Goal: Check status

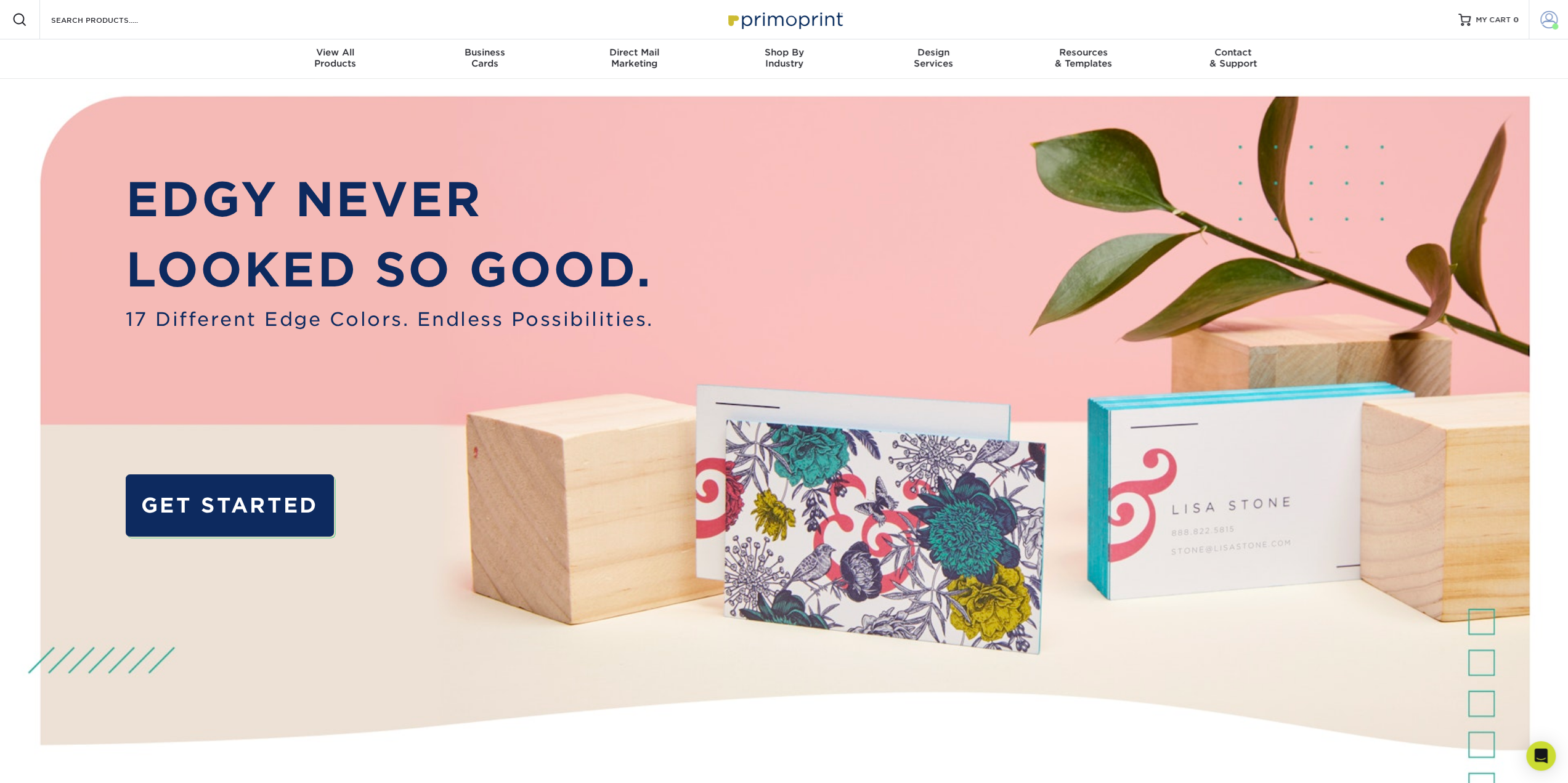
click at [1541, 17] on span at bounding box center [1549, 20] width 18 height 18
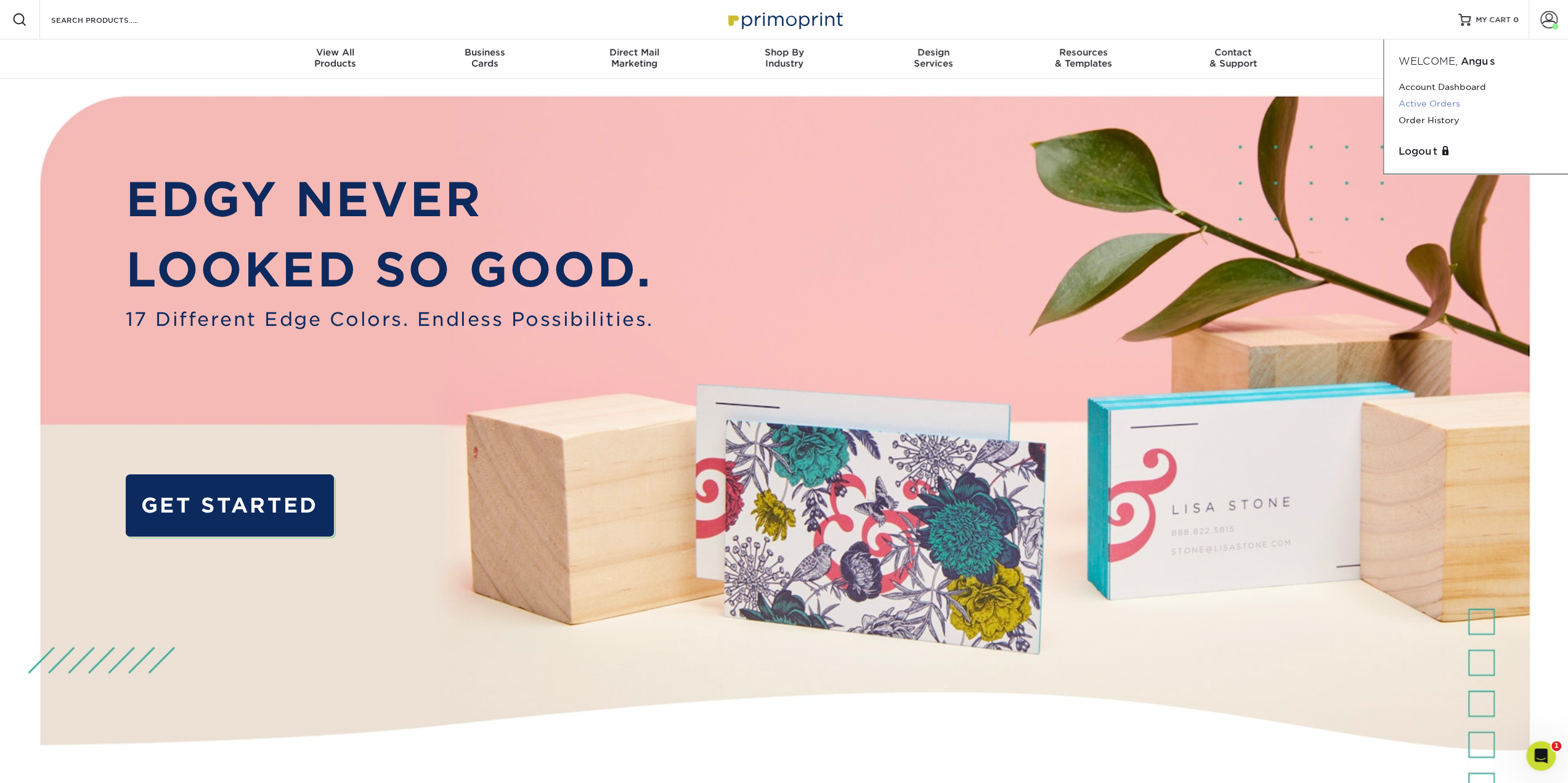
click at [1418, 105] on link "Active Orders" at bounding box center [1476, 104] width 155 height 17
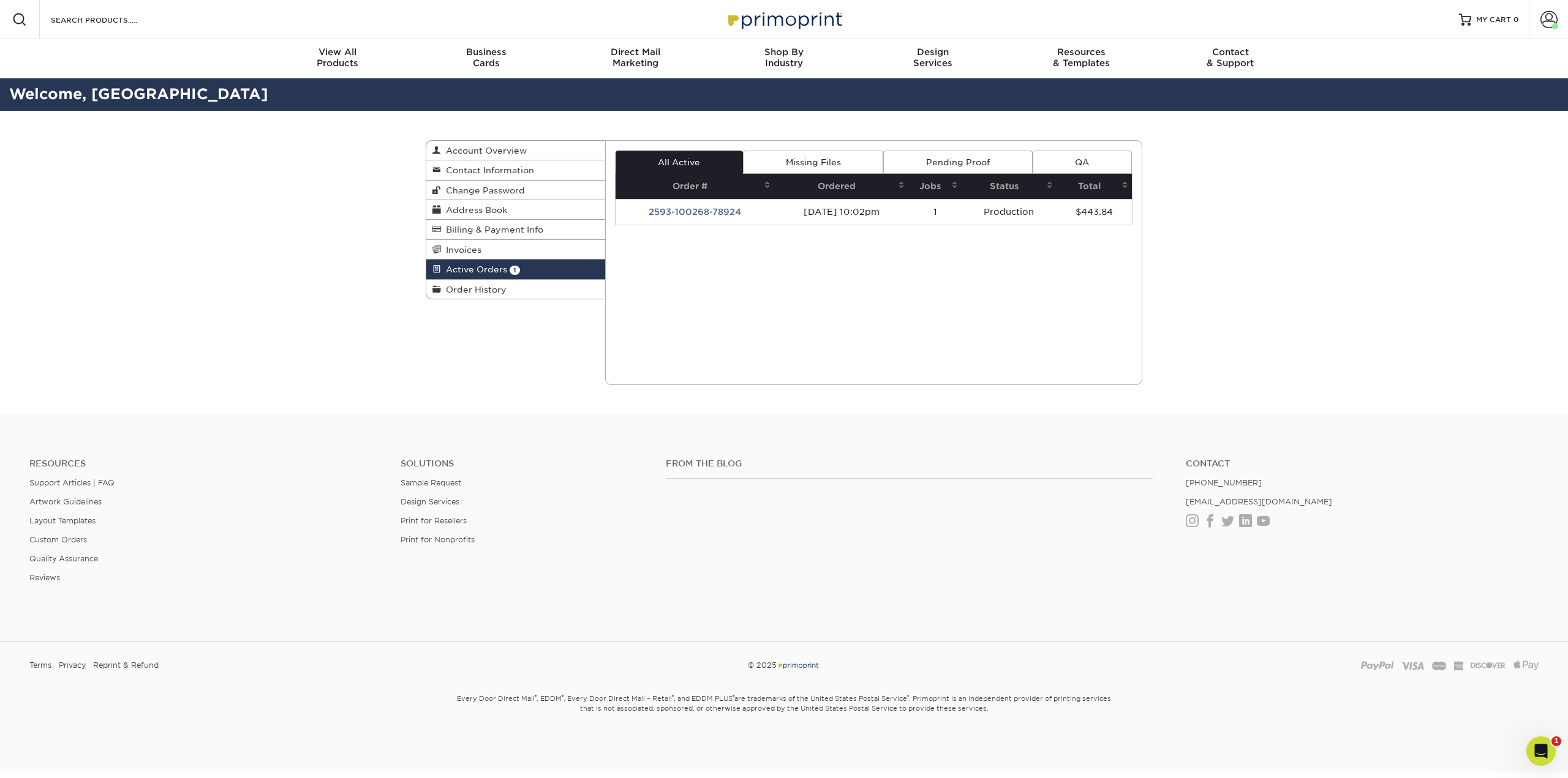
drag, startPoint x: 708, startPoint y: 206, endPoint x: 735, endPoint y: 216, distance: 28.8
click at [708, 206] on td "2593-100268-78924" at bounding box center [695, 212] width 159 height 26
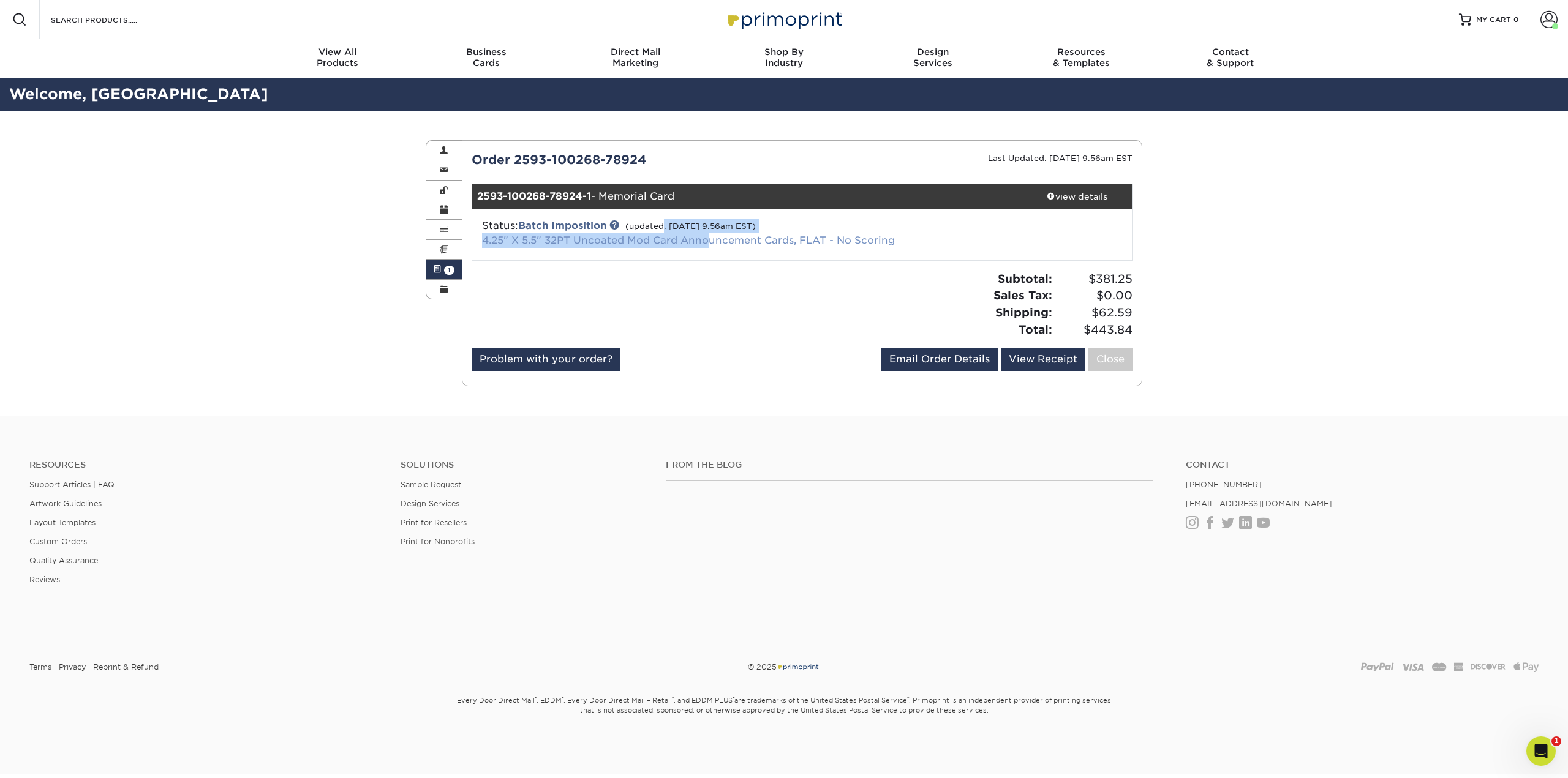
drag, startPoint x: 665, startPoint y: 212, endPoint x: 709, endPoint y: 233, distance: 48.8
click at [709, 233] on div "Status: Batch Imposition (updated: 09/04/2025 9:56am EST) 4.25" X 5.5" 32PT Unc…" at bounding box center [802, 235] width 678 height 52
click at [709, 235] on link "4.25" X 5.5" 32PT Uncoated Mod Card Announcement Cards, FLAT - No Scoring" at bounding box center [688, 240] width 413 height 12
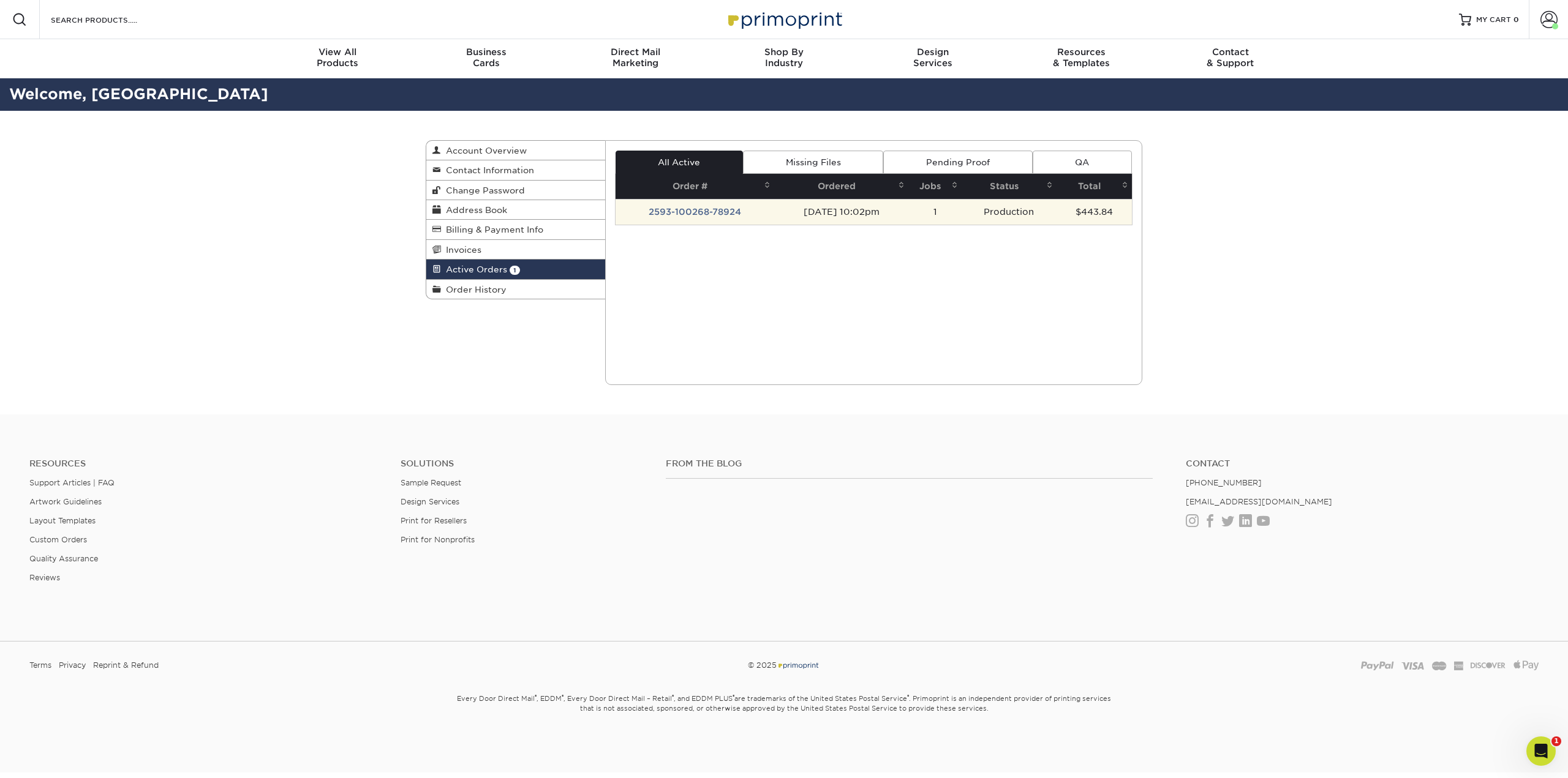
click at [706, 214] on td "2593-100268-78924" at bounding box center [695, 212] width 159 height 26
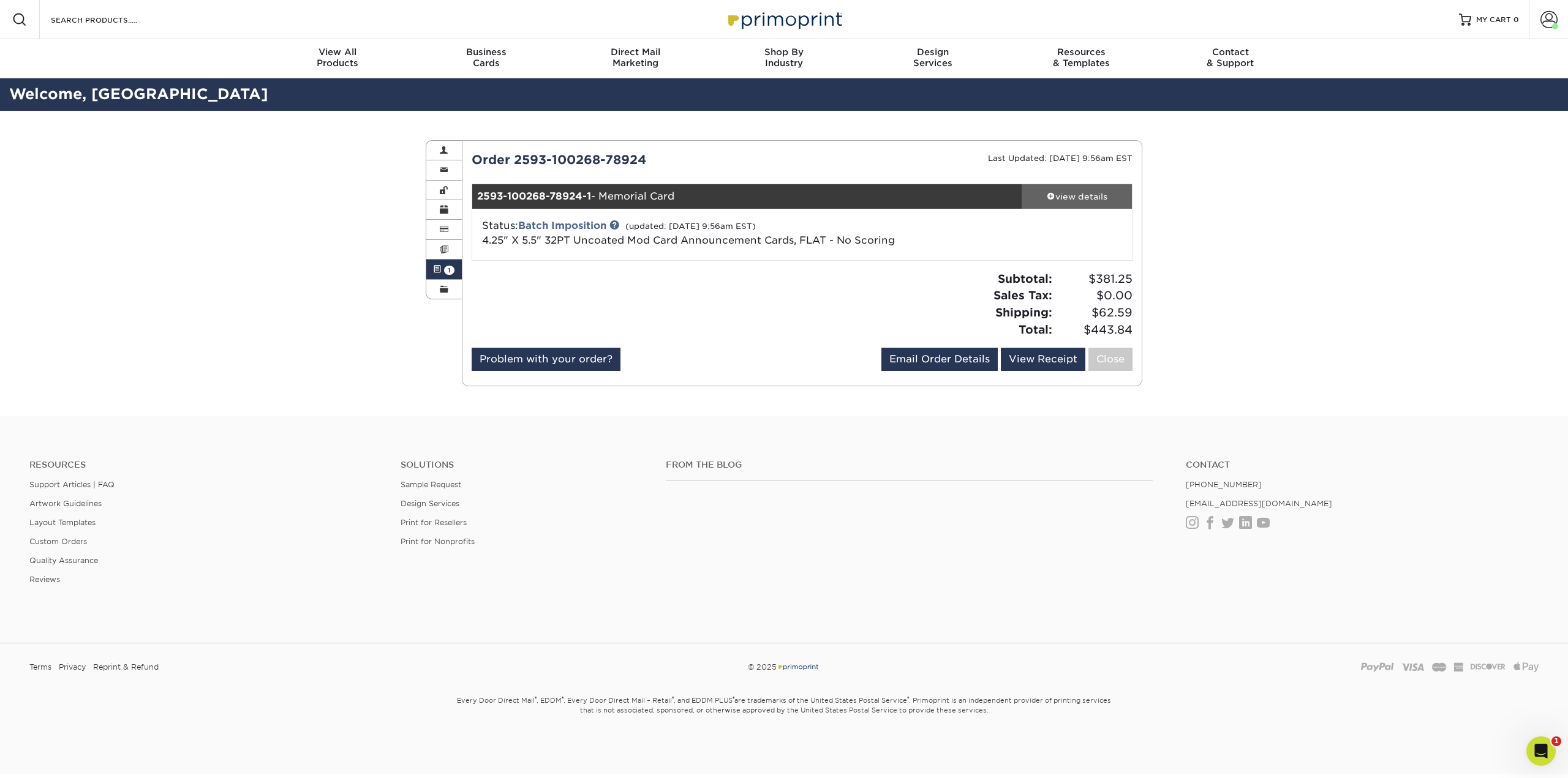
click at [1049, 195] on span at bounding box center [1051, 196] width 8 height 8
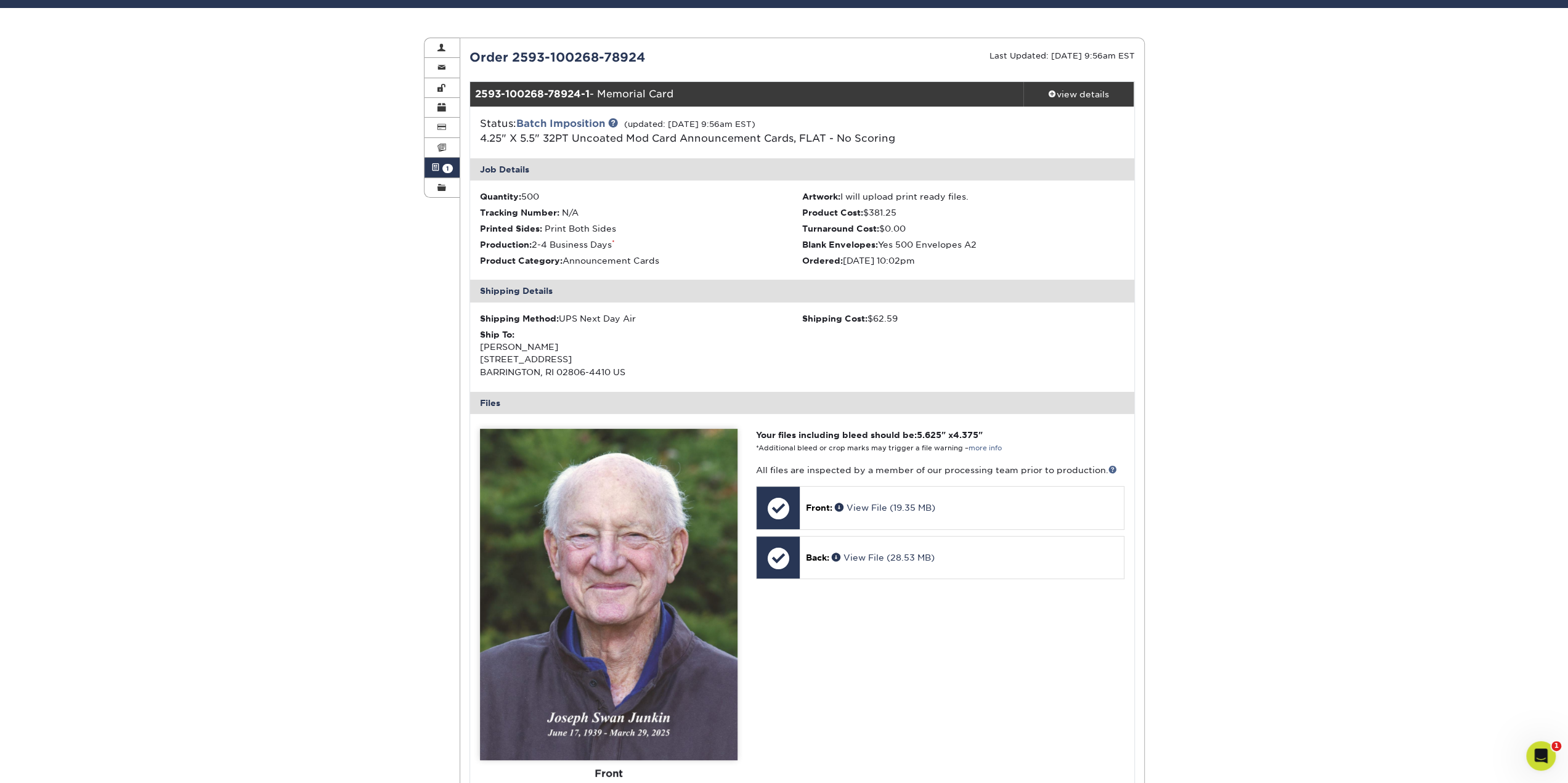
scroll to position [123, 0]
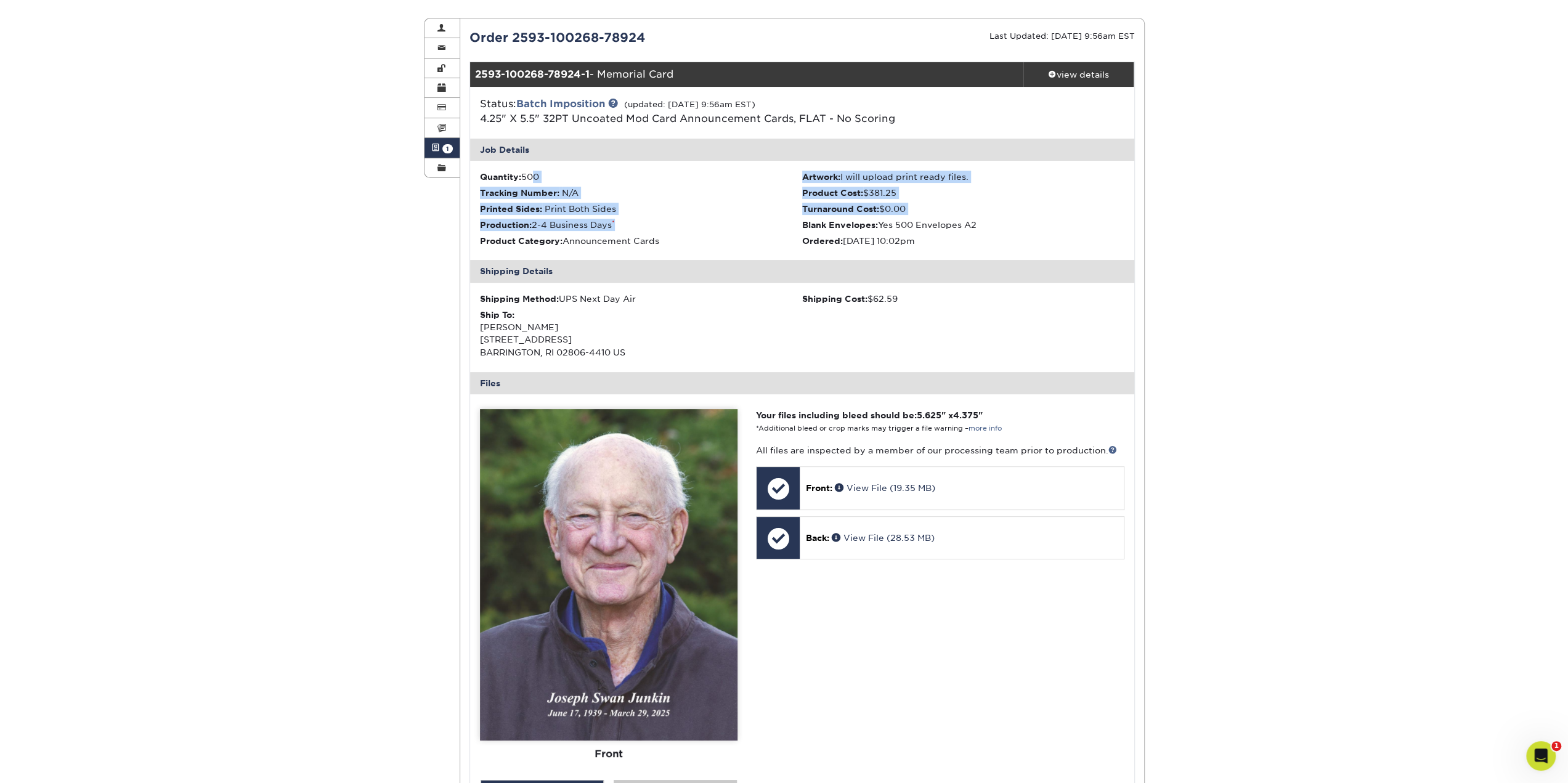
drag, startPoint x: 537, startPoint y: 182, endPoint x: 640, endPoint y: 224, distance: 111.2
click at [640, 225] on ul "Quantity: 500 Artwork: I will upload print ready files. Tracking Number: N/A Pr…" at bounding box center [802, 210] width 664 height 99
click at [640, 225] on li "Production: 2-4 Business Days *" at bounding box center [641, 225] width 323 height 13
click at [642, 226] on li "Production: 2-4 Business Days *" at bounding box center [641, 225] width 323 height 13
click at [642, 229] on li "Production: 2-4 Business Days *" at bounding box center [641, 225] width 323 height 13
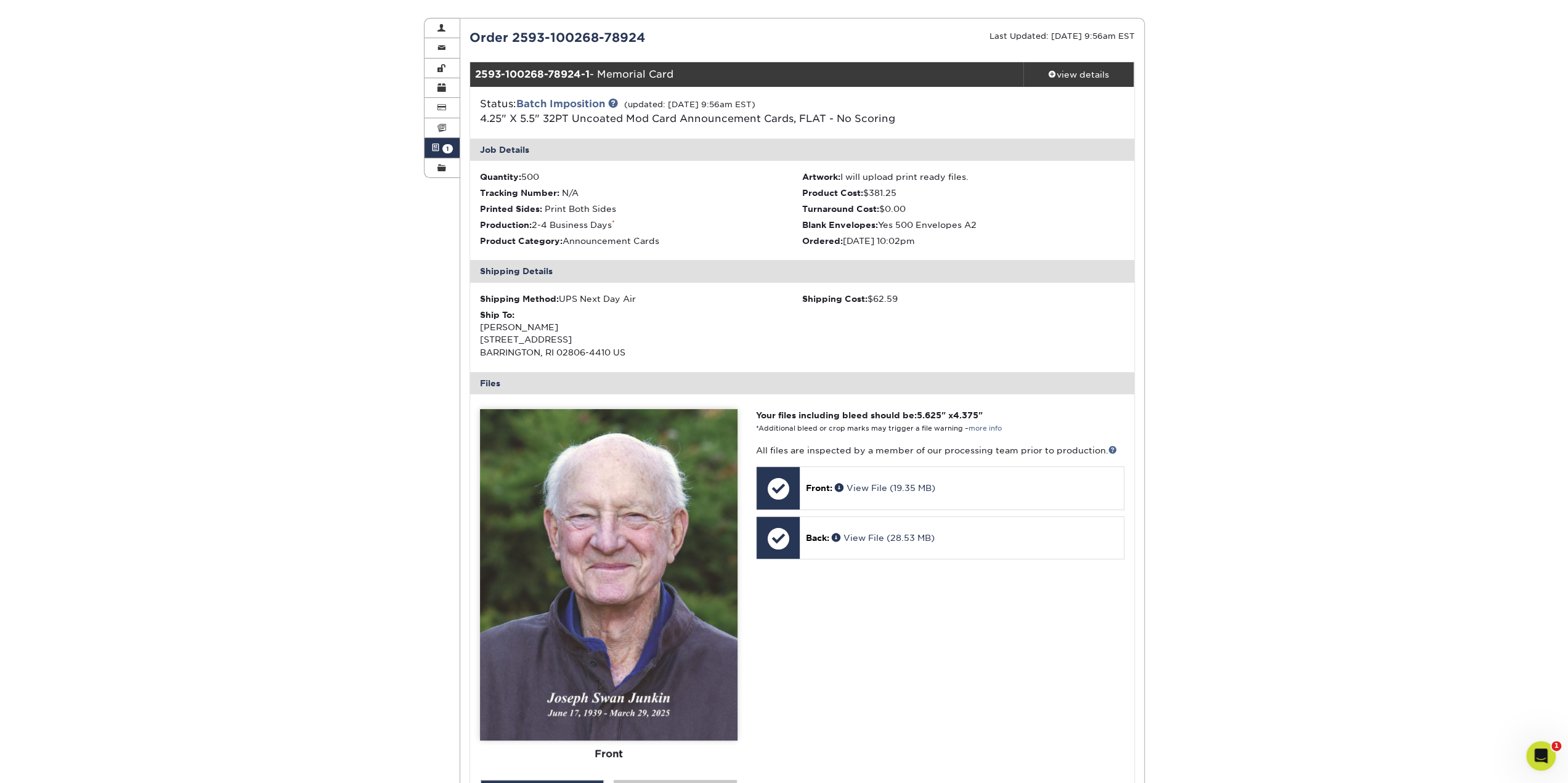
click at [647, 238] on li "Product Category: Announcement Cards" at bounding box center [641, 241] width 323 height 13
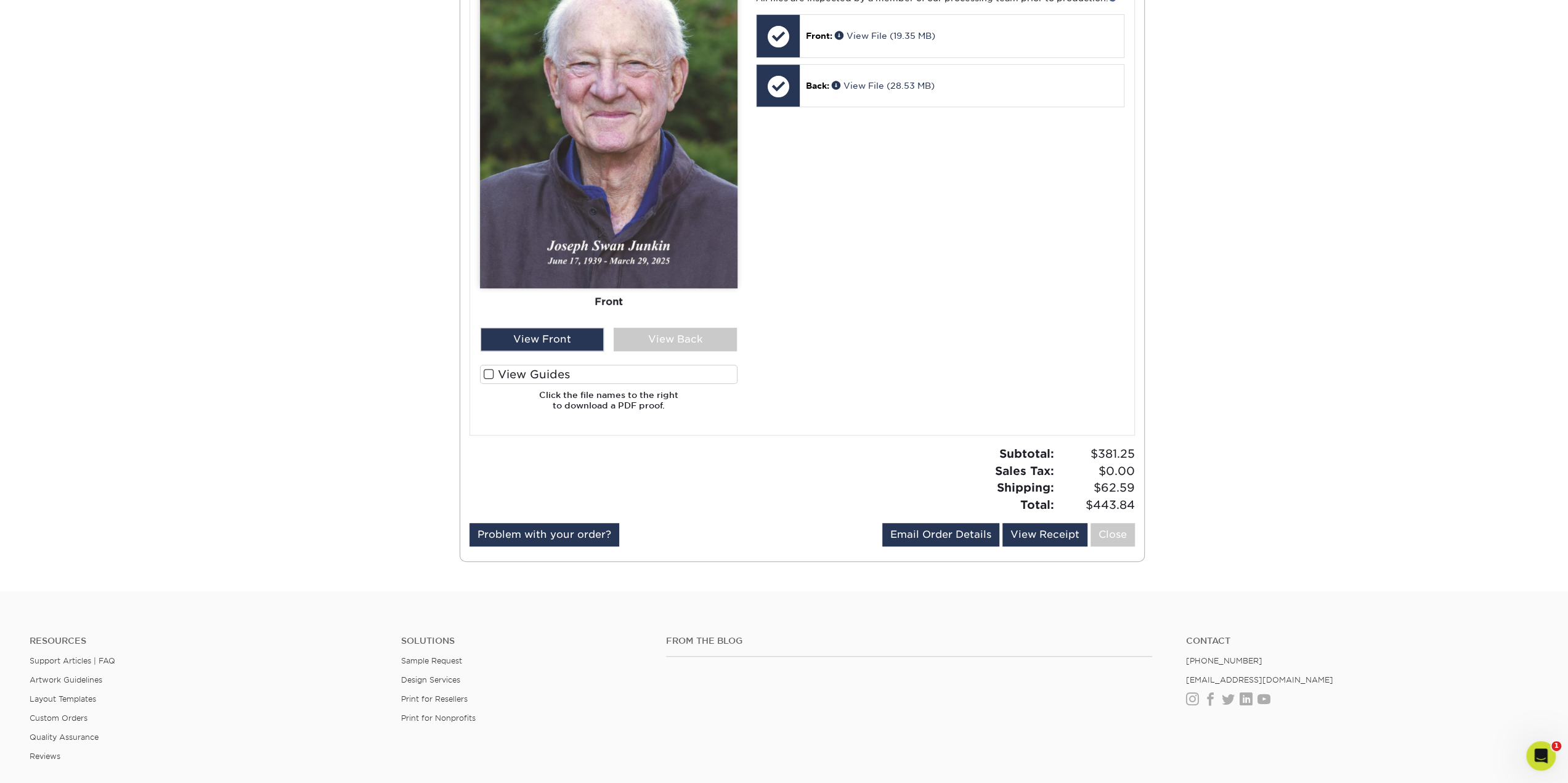
scroll to position [0, 0]
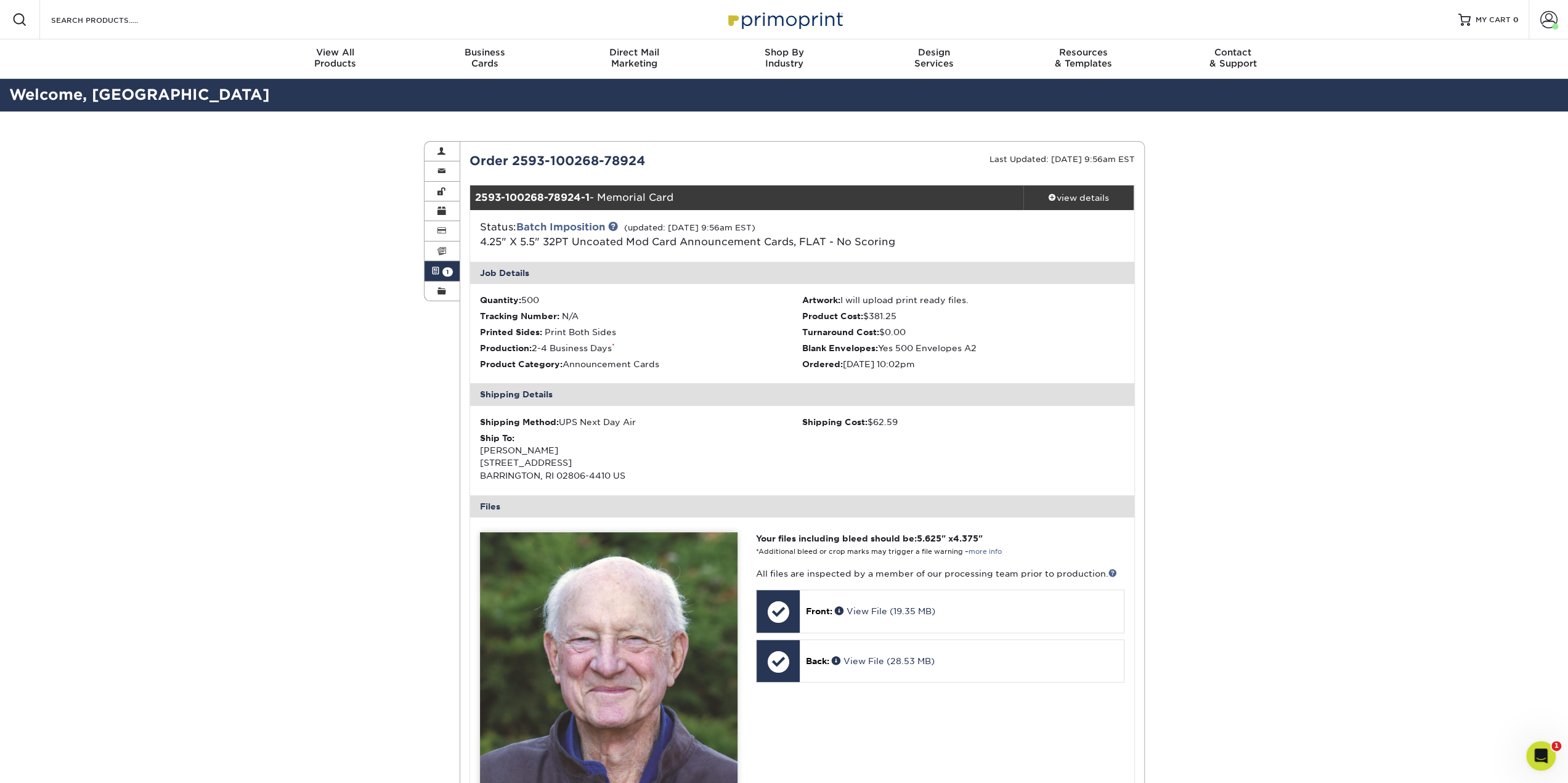
drag, startPoint x: 1380, startPoint y: 656, endPoint x: 1361, endPoint y: 541, distance: 116.6
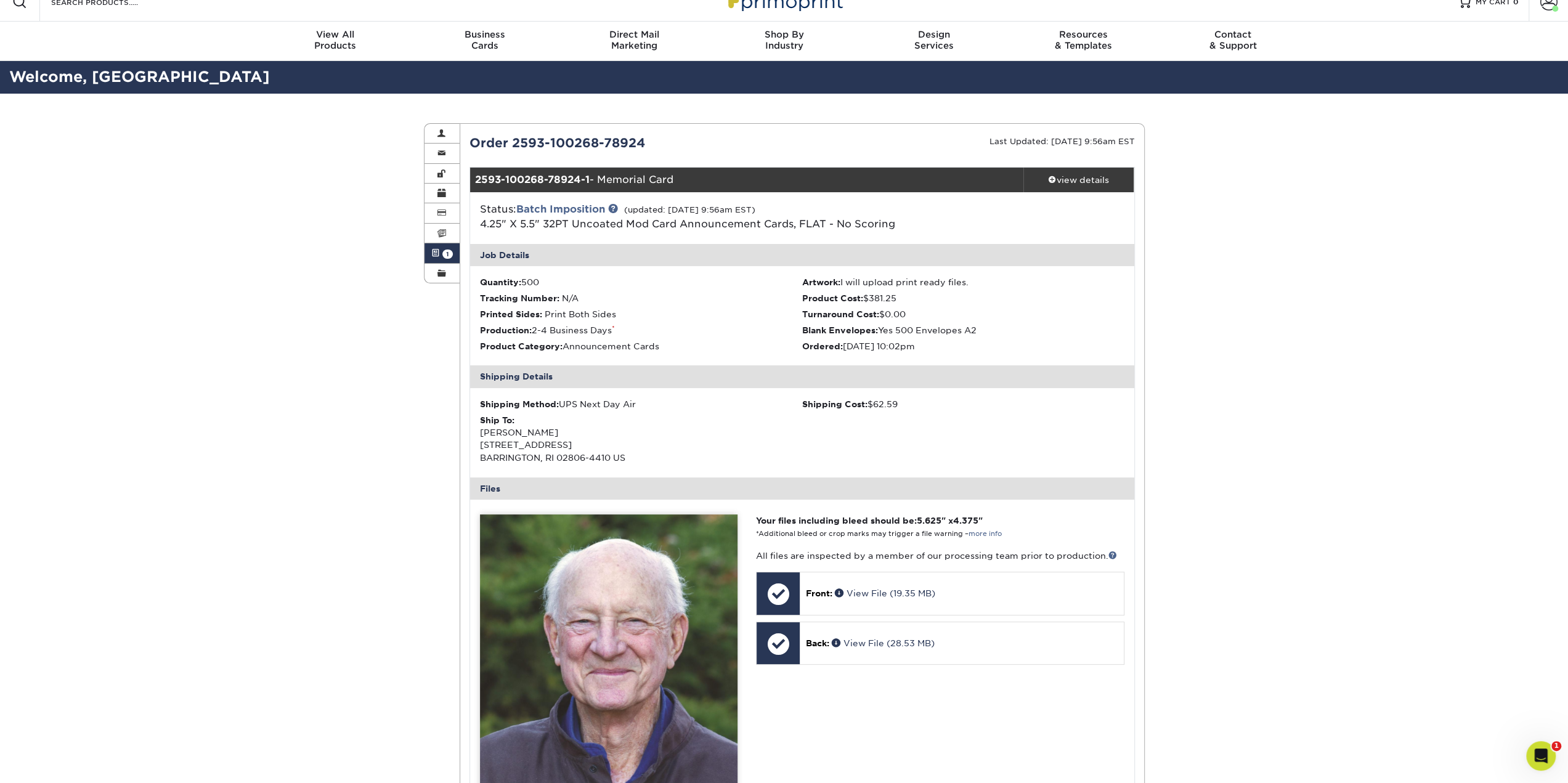
scroll to position [20, 0]
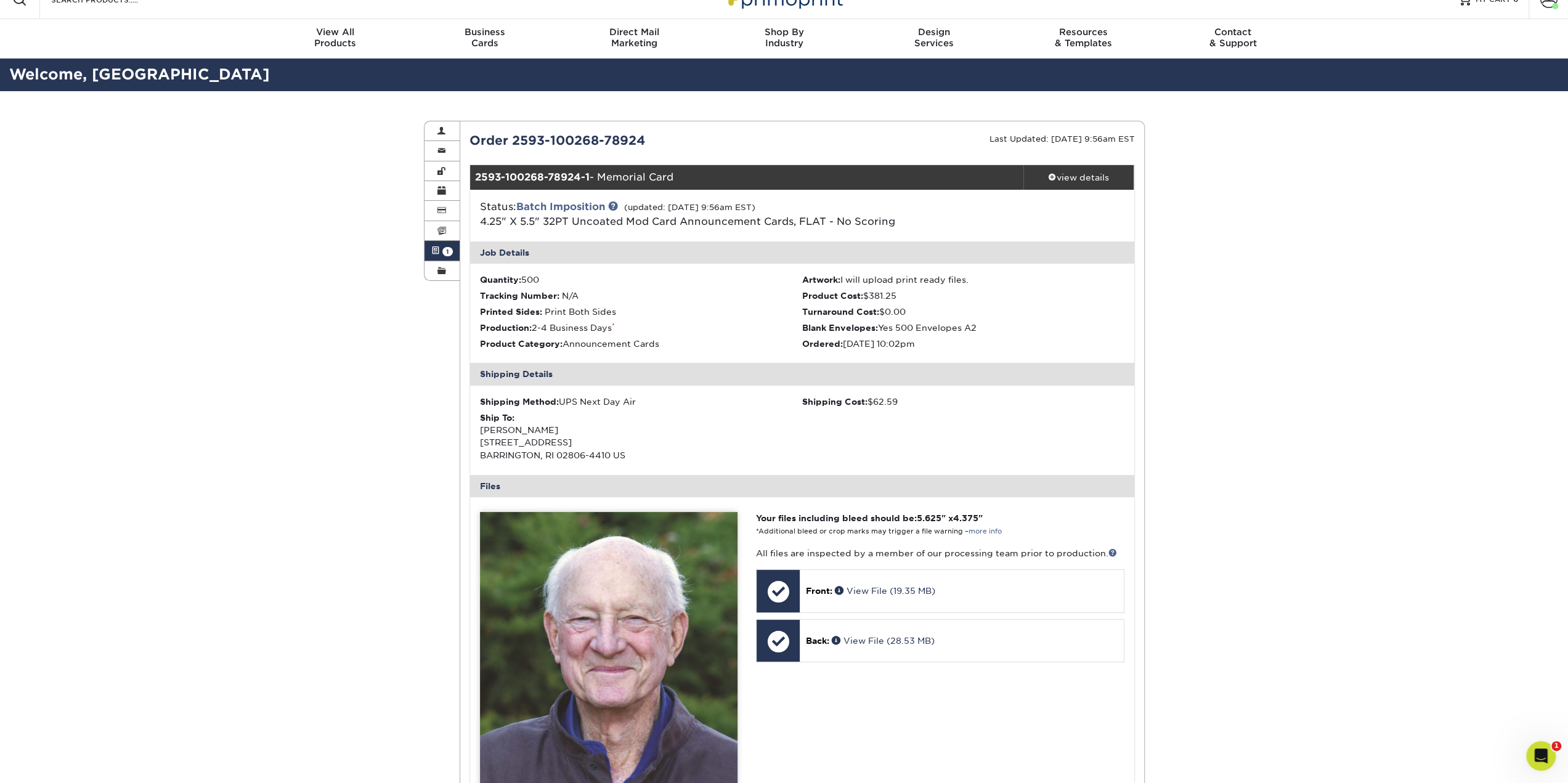
drag, startPoint x: 340, startPoint y: 336, endPoint x: 339, endPoint y: 361, distance: 25.0
click at [1265, 519] on div "Active Orders Account Overview Contact Information Change Password Address Book…" at bounding box center [784, 619] width 1568 height 1056
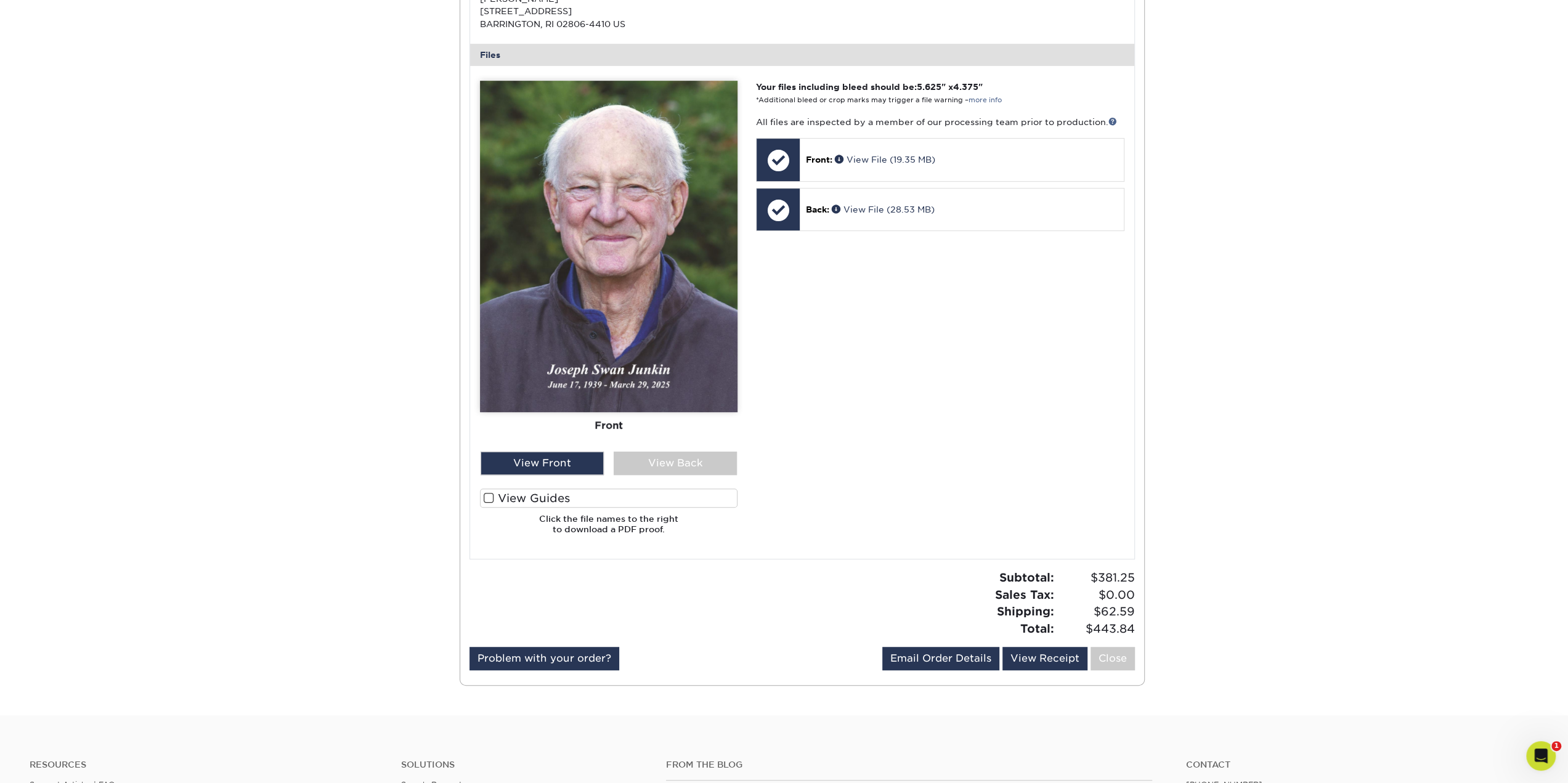
scroll to position [328, 0]
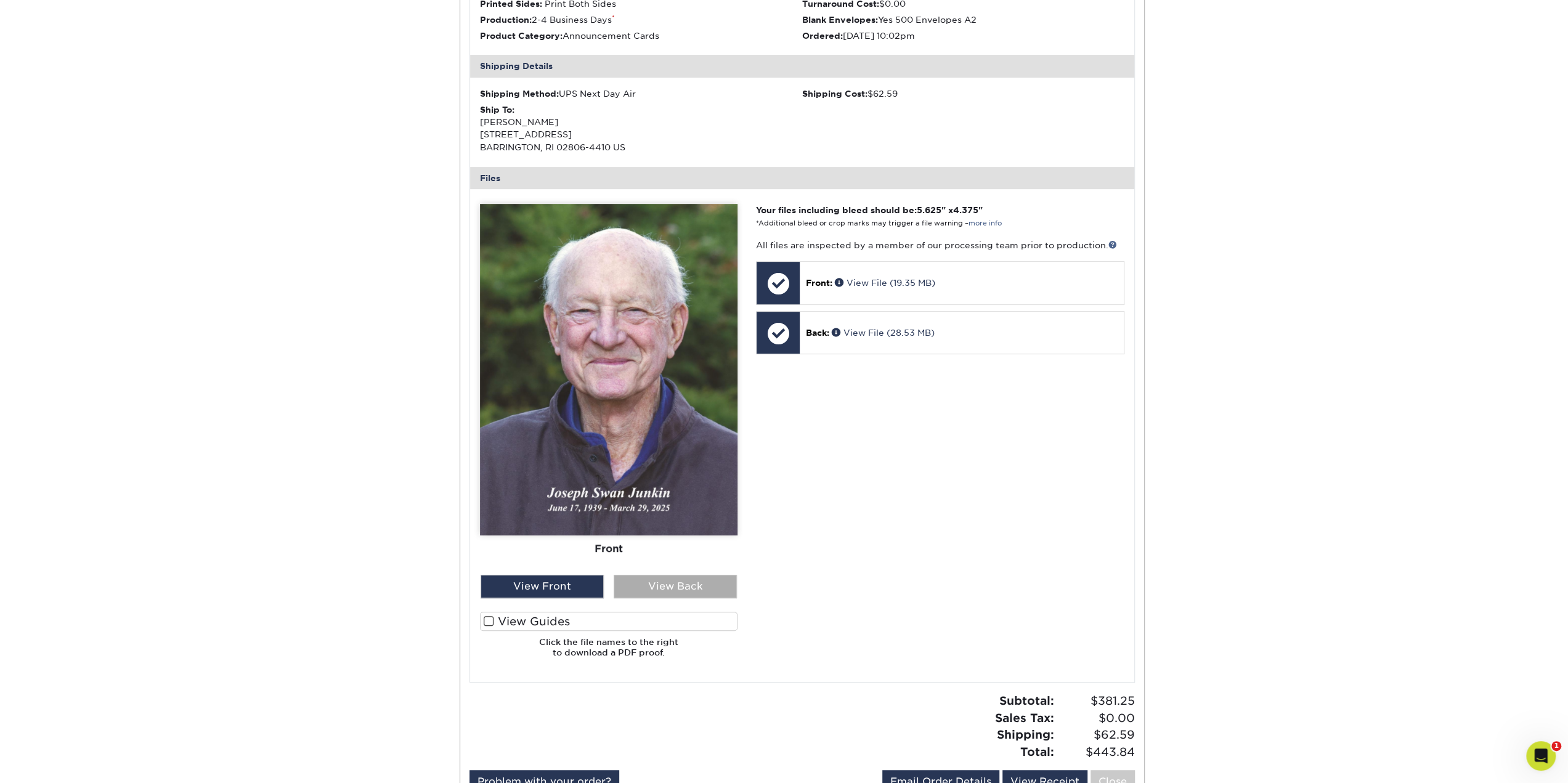
click at [684, 583] on div "View Back" at bounding box center [675, 586] width 123 height 23
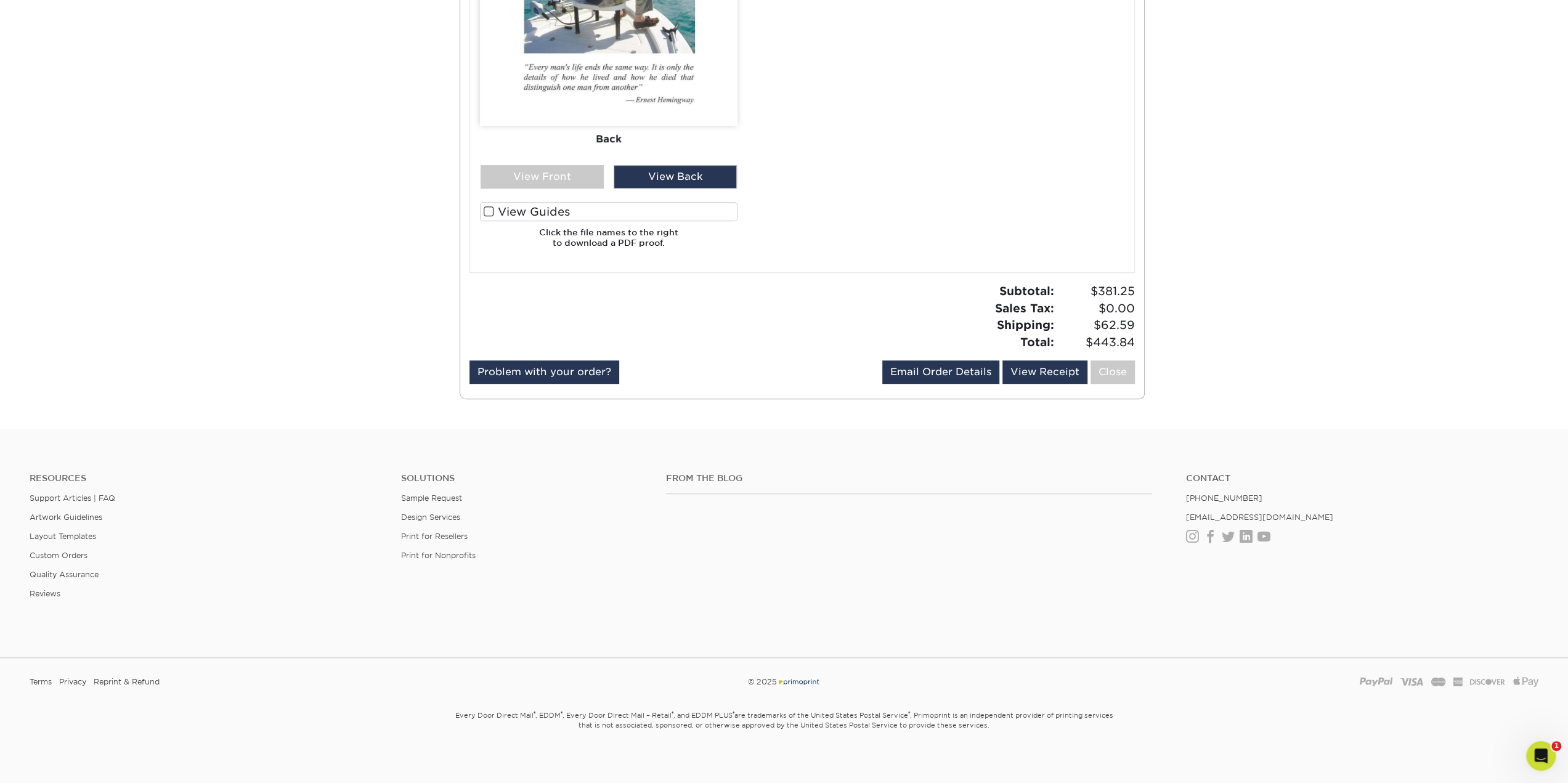
drag, startPoint x: 327, startPoint y: 424, endPoint x: 293, endPoint y: 586, distance: 165.5
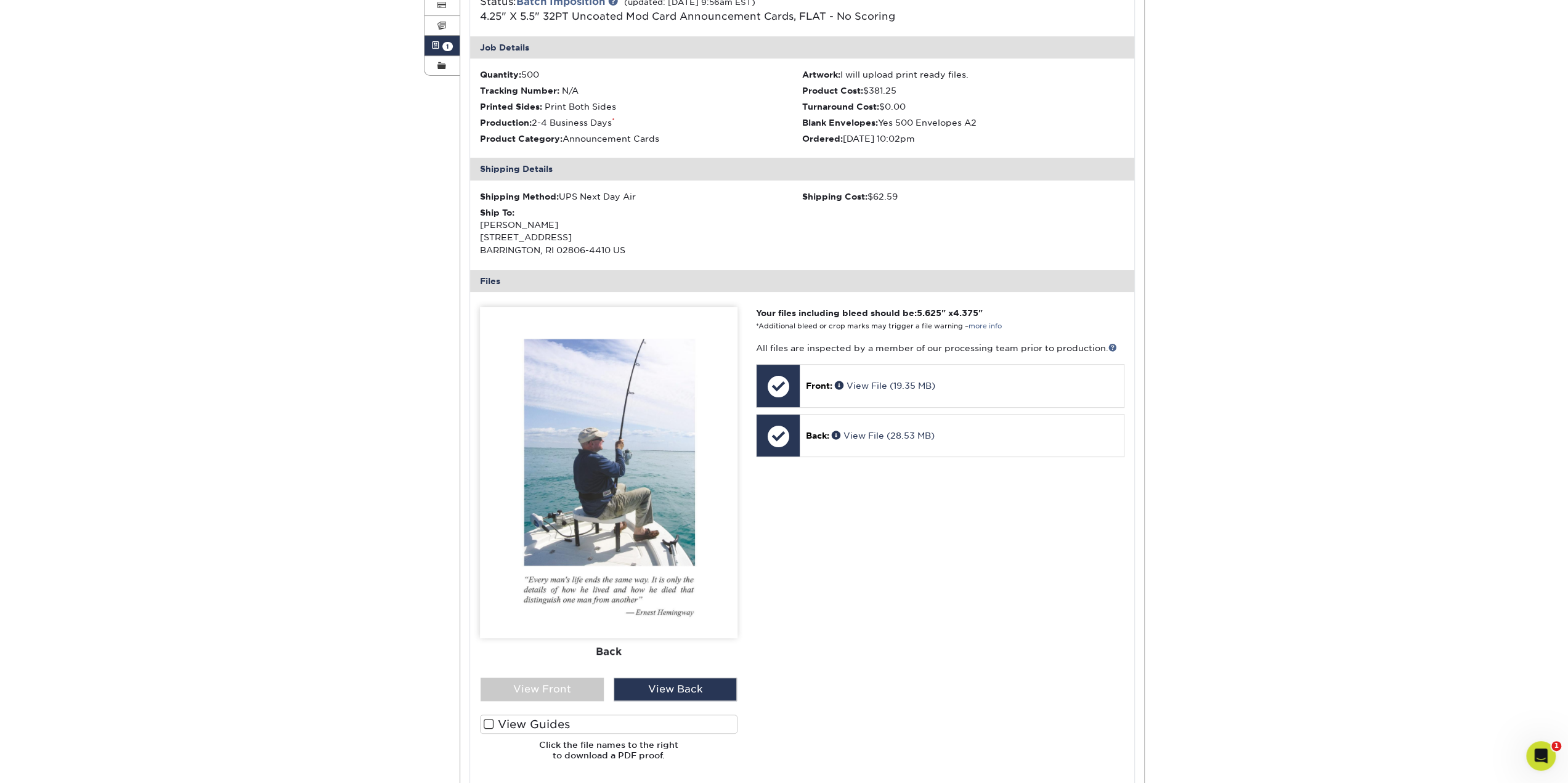
drag, startPoint x: 292, startPoint y: 586, endPoint x: 222, endPoint y: 458, distance: 145.9
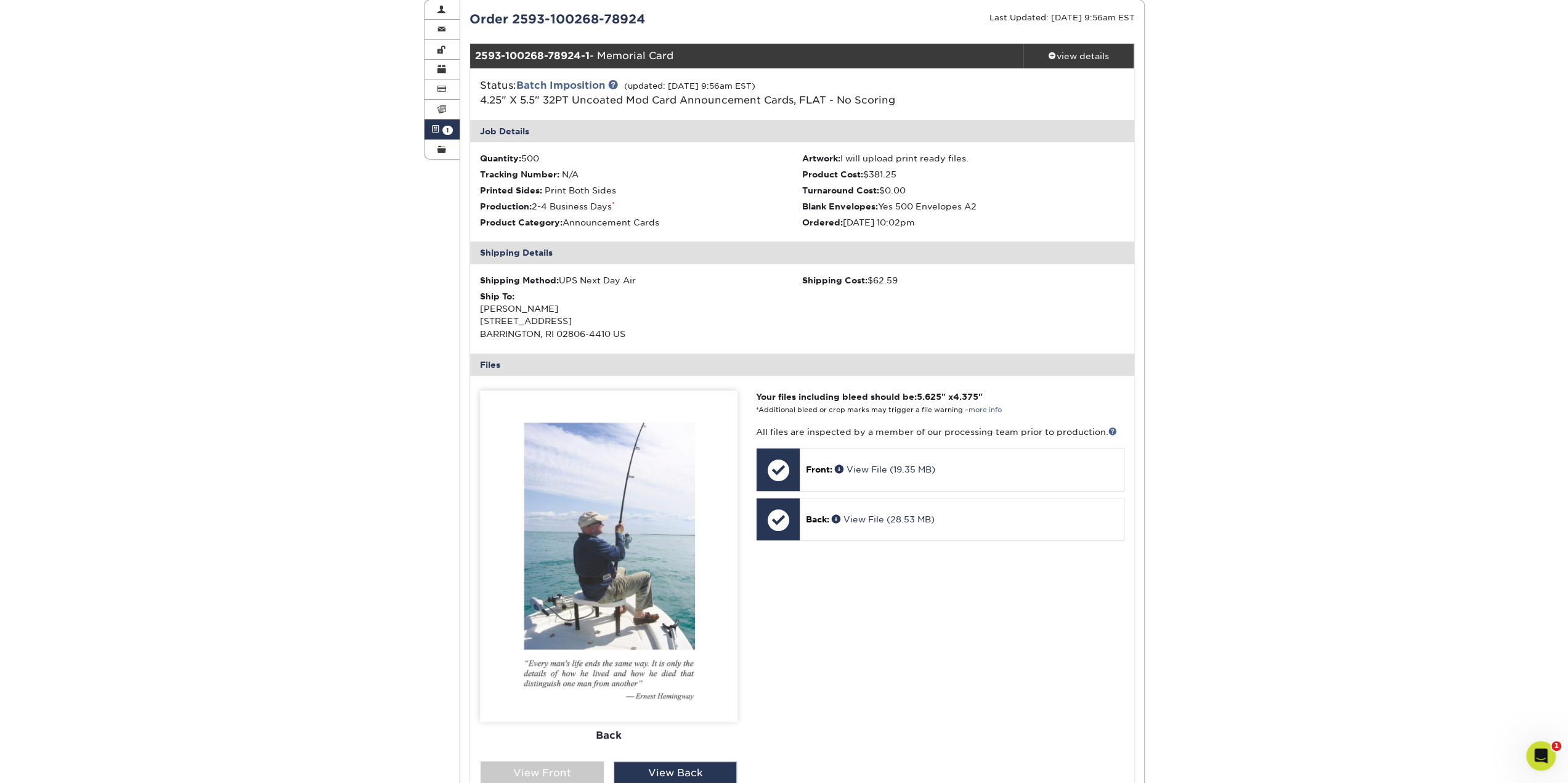
scroll to position [153, 0]
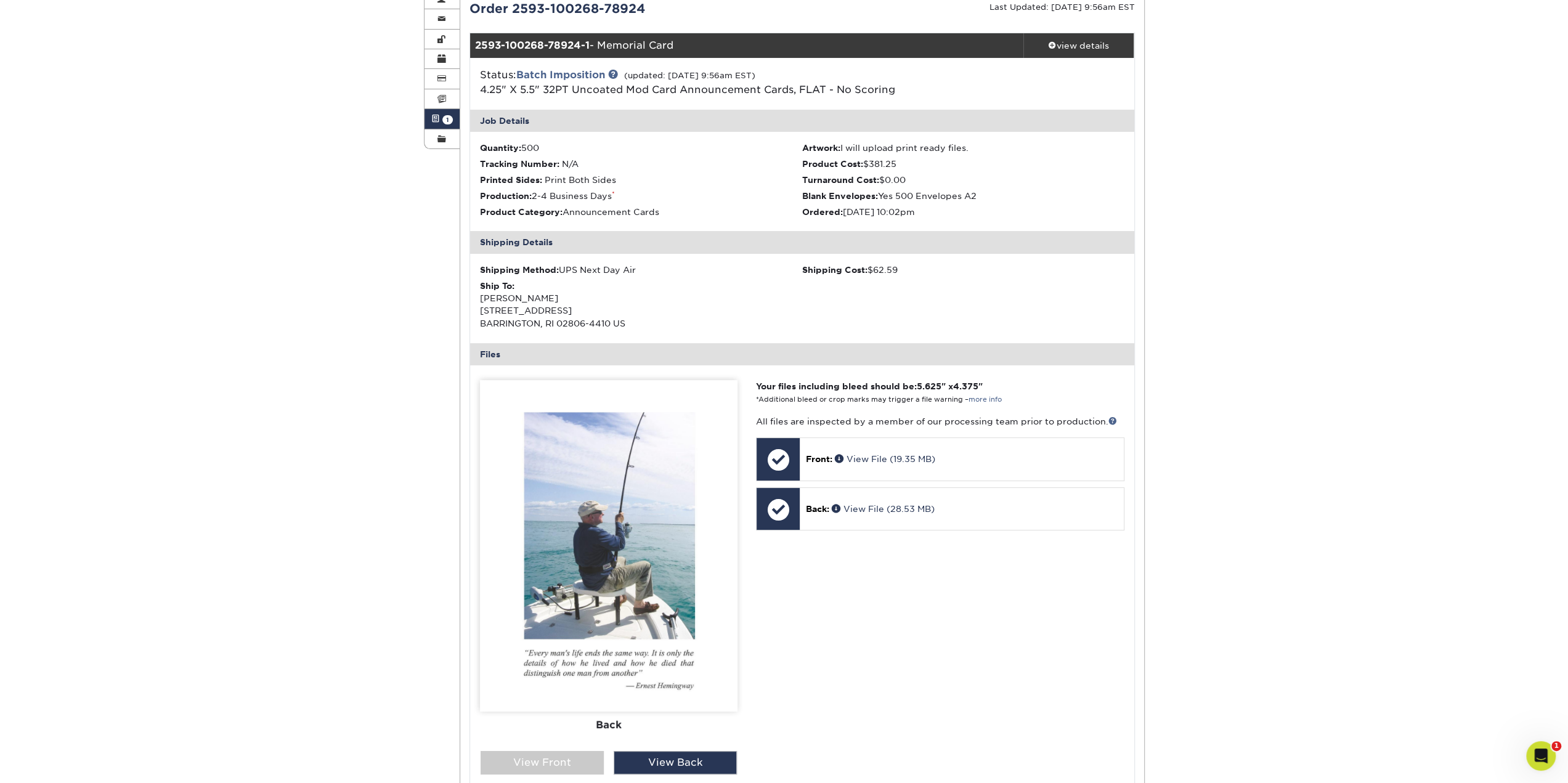
drag, startPoint x: 371, startPoint y: 579, endPoint x: 363, endPoint y: 619, distance: 40.8
click at [588, 757] on div "View Front" at bounding box center [542, 763] width 123 height 23
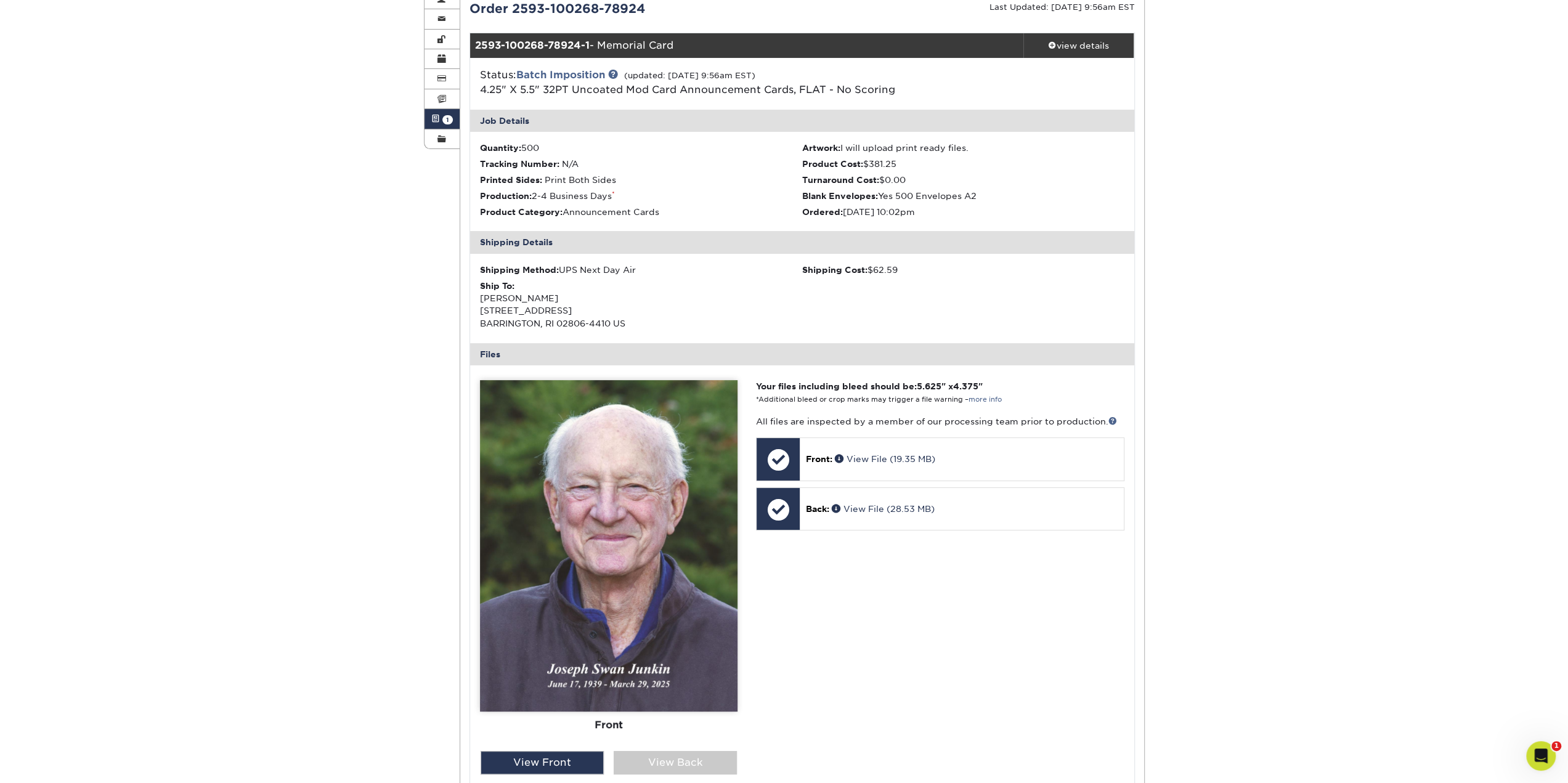
scroll to position [0, 0]
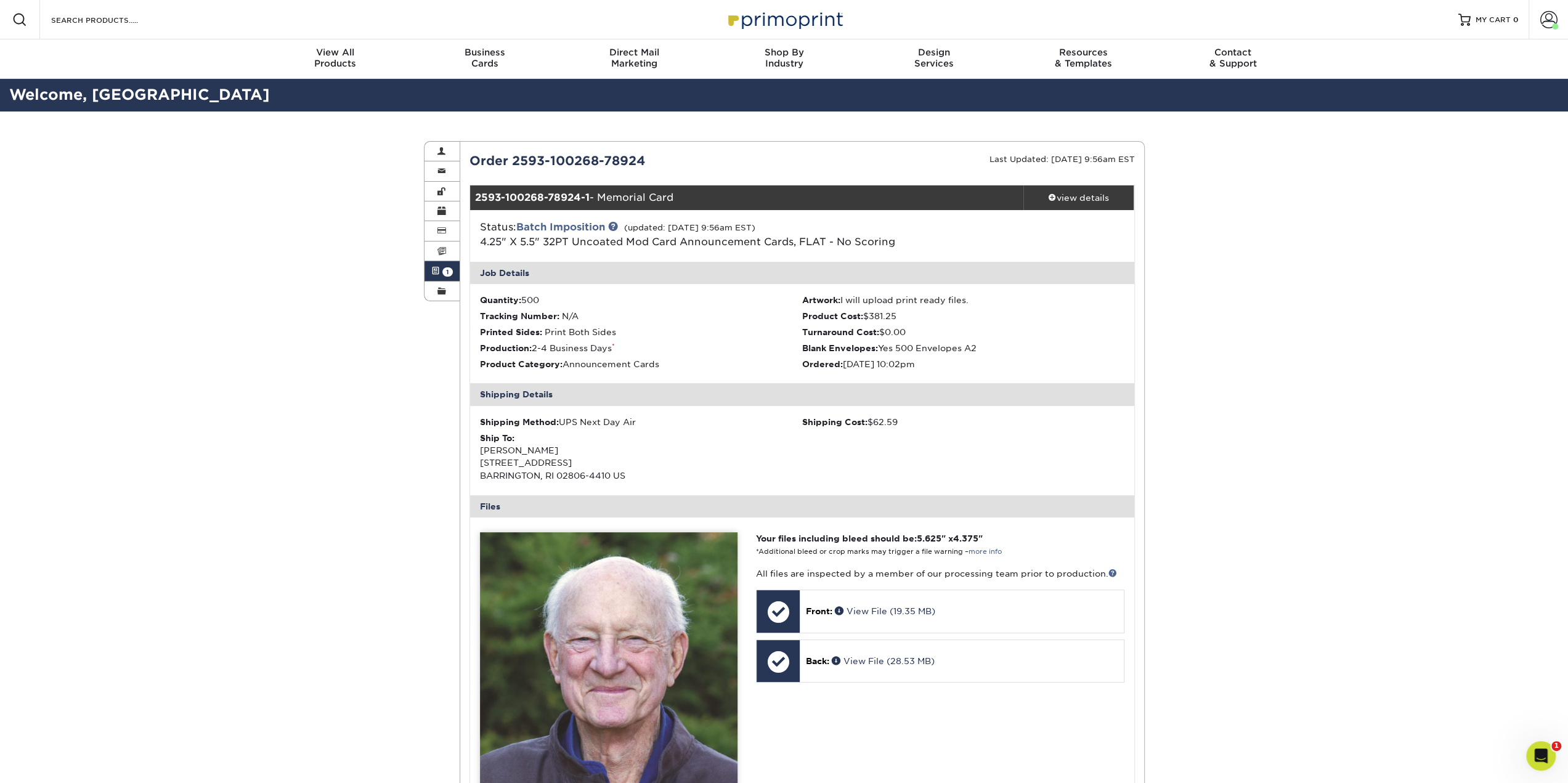
drag, startPoint x: 277, startPoint y: 510, endPoint x: 273, endPoint y: 495, distance: 15.5
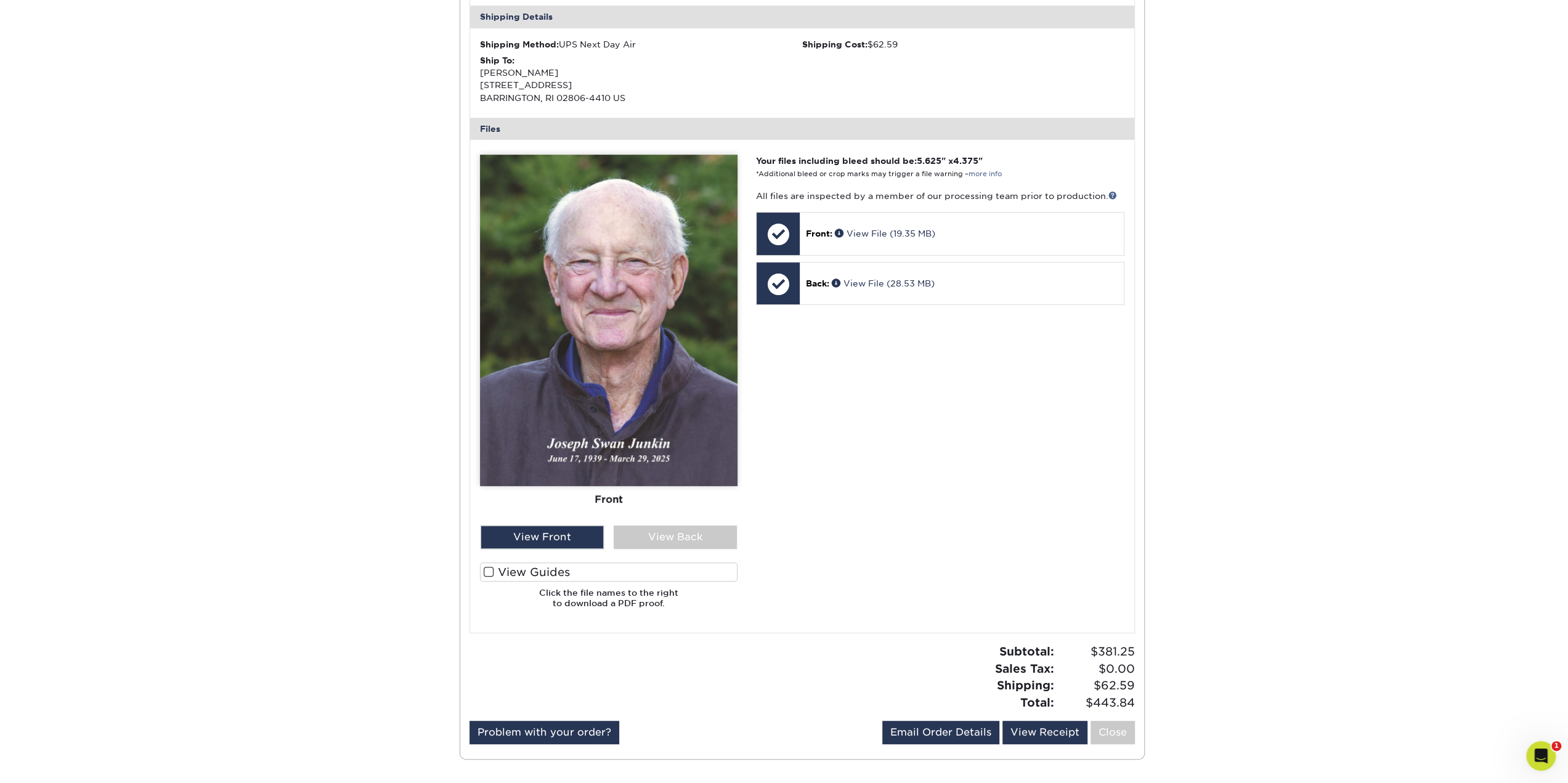
scroll to position [432, 0]
